Goal: Transaction & Acquisition: Download file/media

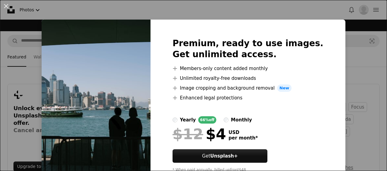
scroll to position [2444, 0]
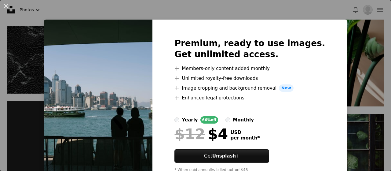
click at [355, 45] on div "An X shape Premium, ready to use images. Get unlimited access. A plus sign Memb…" at bounding box center [195, 85] width 391 height 171
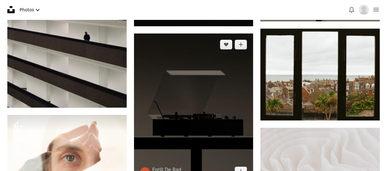
scroll to position [3027, 0]
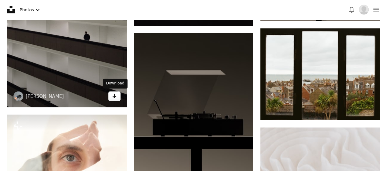
click at [116, 98] on icon "Arrow pointing down" at bounding box center [114, 95] width 5 height 7
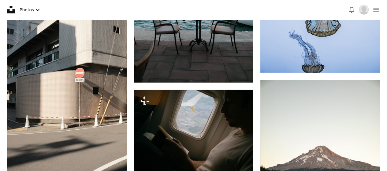
scroll to position [737, 0]
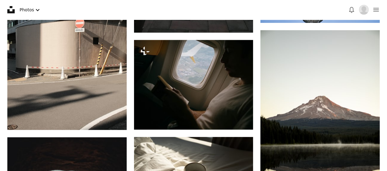
scroll to position [788, 0]
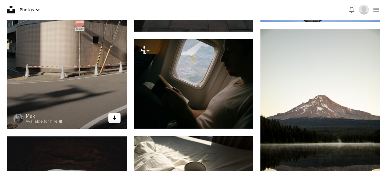
click at [112, 117] on icon "Arrow pointing down" at bounding box center [114, 117] width 5 height 7
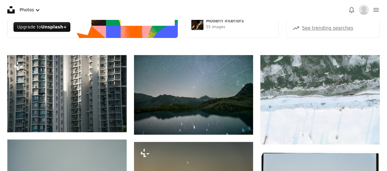
scroll to position [0, 0]
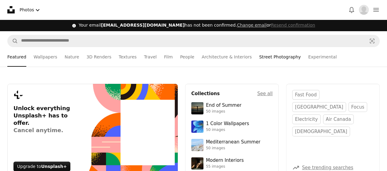
click at [265, 56] on link "Street Photography" at bounding box center [280, 57] width 42 height 20
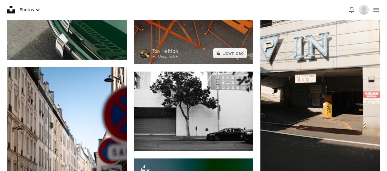
scroll to position [2243, 0]
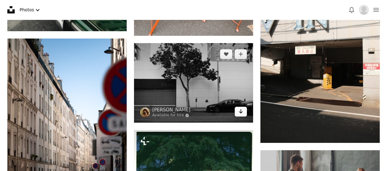
click at [239, 109] on icon "Arrow pointing down" at bounding box center [240, 111] width 5 height 7
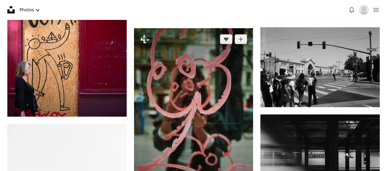
click at [239, 109] on img at bounding box center [193, 117] width 119 height 179
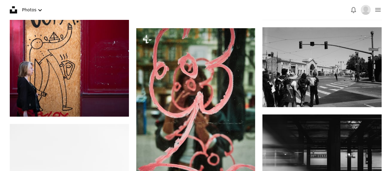
scroll to position [2550, 0]
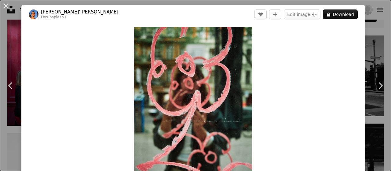
click at [368, 24] on div "An X shape Chevron left Chevron right [PERSON_NAME]'[PERSON_NAME] For Unsplash+…" at bounding box center [195, 85] width 391 height 171
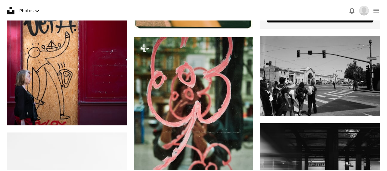
scroll to position [2530, 0]
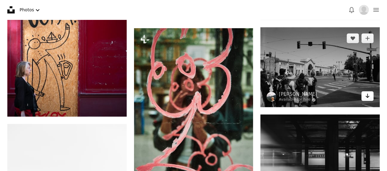
click at [366, 94] on icon "Arrow pointing down" at bounding box center [367, 95] width 5 height 7
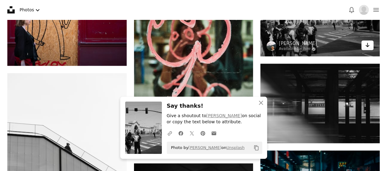
scroll to position [2581, 0]
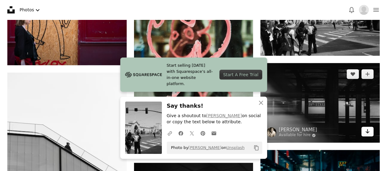
click at [368, 130] on icon "Arrow pointing down" at bounding box center [367, 131] width 5 height 7
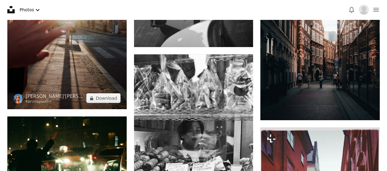
scroll to position [3063, 0]
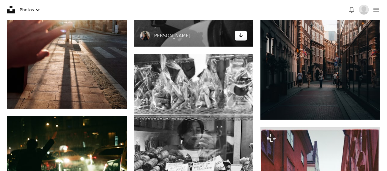
click at [242, 38] on icon "Arrow pointing down" at bounding box center [240, 35] width 5 height 7
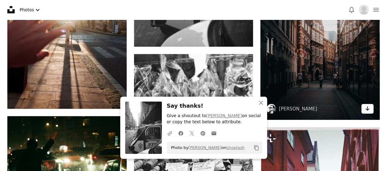
click at [367, 107] on icon "Download" at bounding box center [367, 108] width 4 height 4
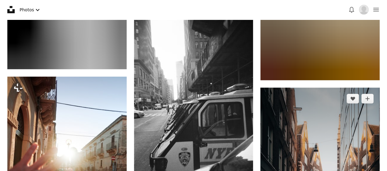
scroll to position [2916, 0]
